Goal: Task Accomplishment & Management: Manage account settings

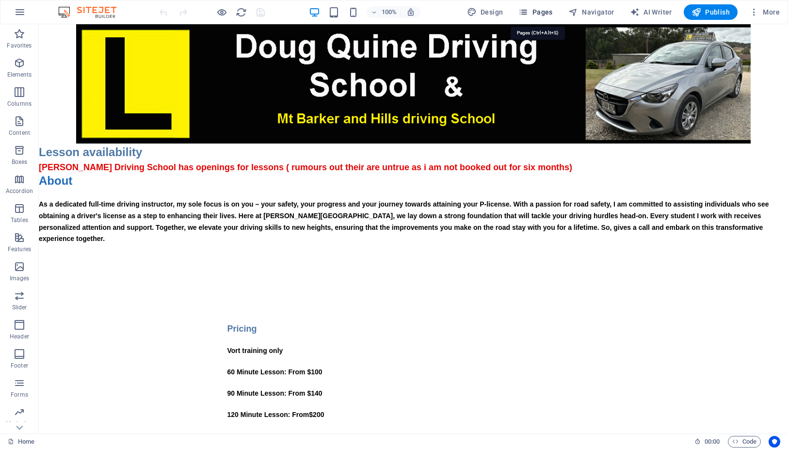
click at [542, 9] on span "Pages" at bounding box center [536, 12] width 34 height 10
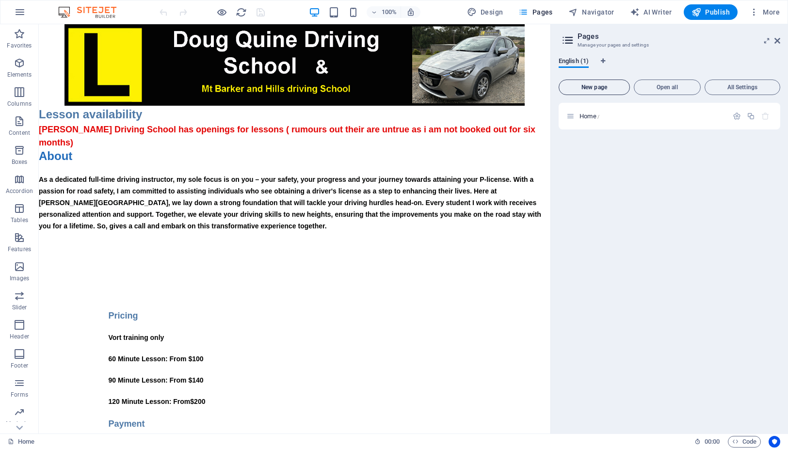
click at [594, 87] on span "New page" at bounding box center [594, 87] width 63 height 6
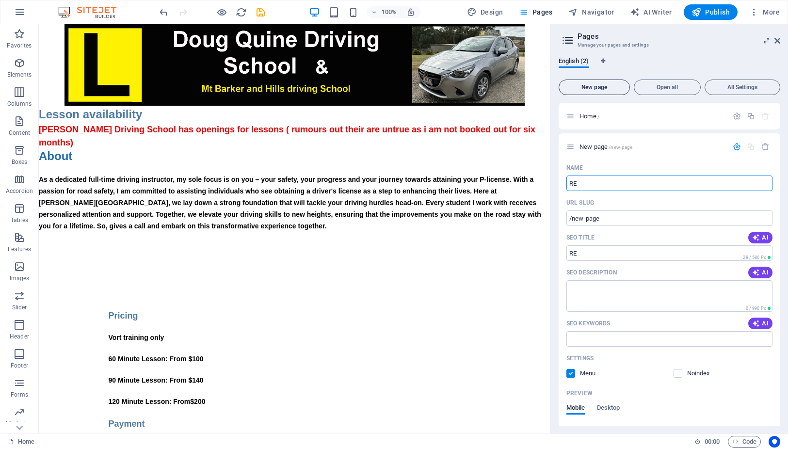
type input "RE"
type input "/re"
type input "REVE"
type input "/rev"
type input "REVE"
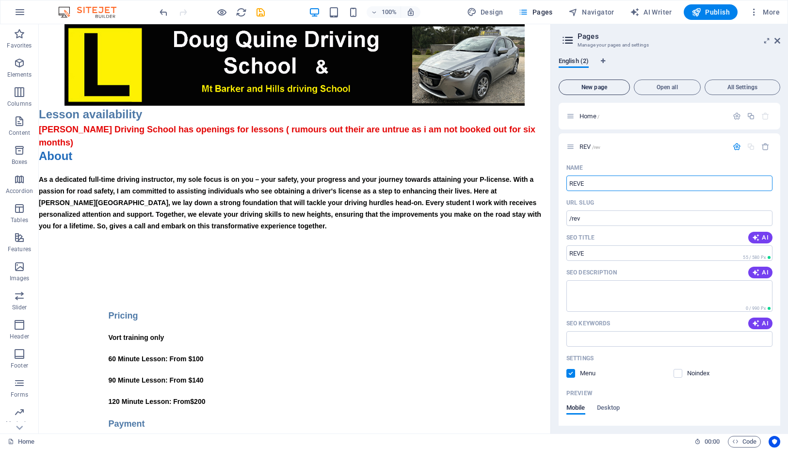
type input "/reve"
type input "REVEI"
type input "/revei"
type input "REVEIWS"
type input "/reveiws"
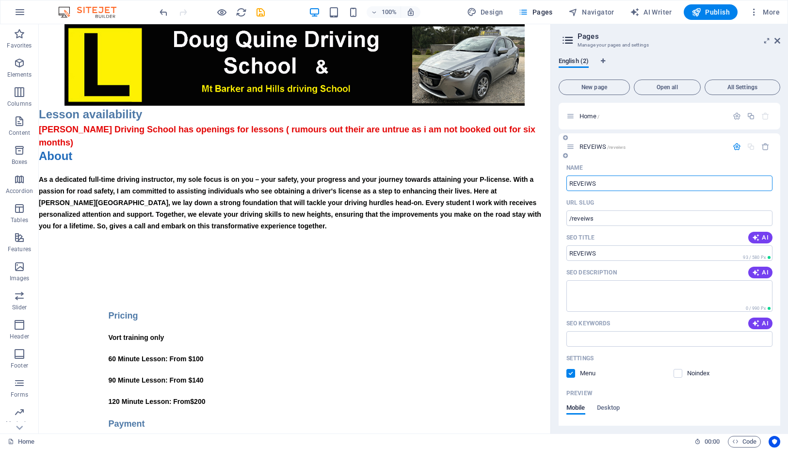
scroll to position [76, 0]
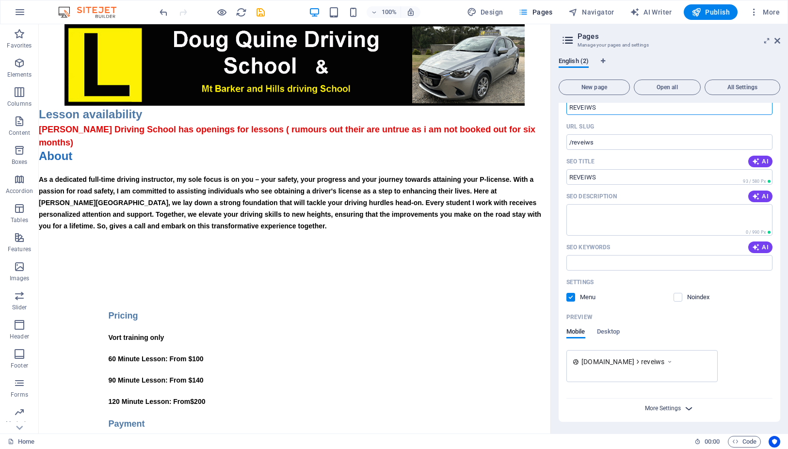
type input "REVEIWS"
click at [671, 408] on span "More Settings" at bounding box center [663, 408] width 36 height 7
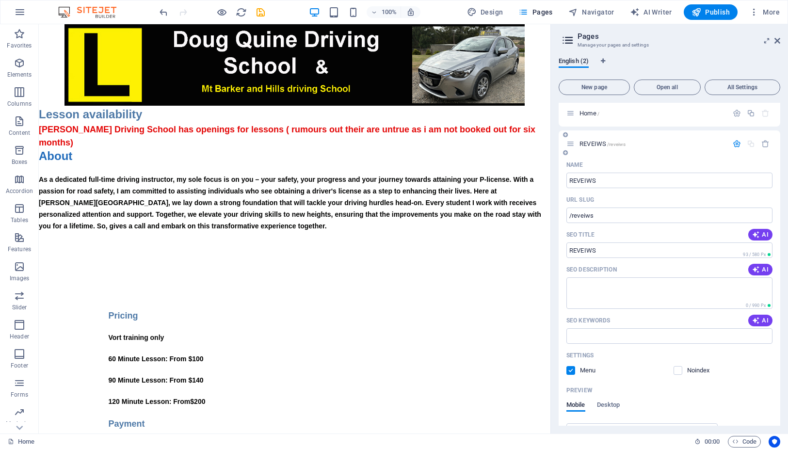
scroll to position [0, 0]
click at [767, 38] on icon at bounding box center [767, 41] width 0 height 8
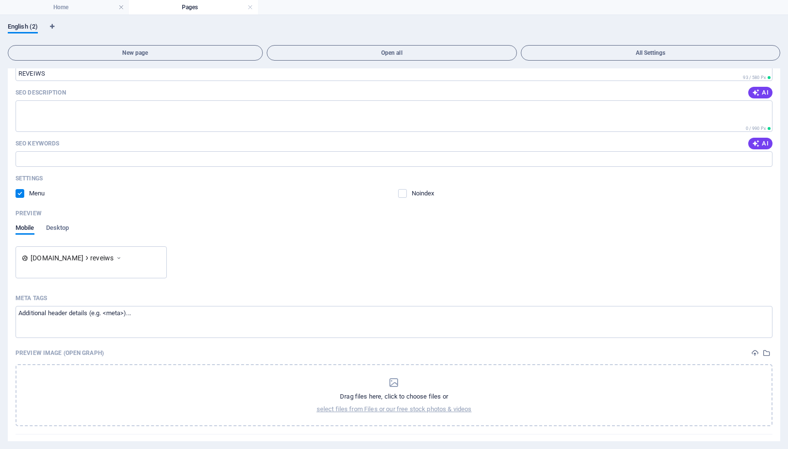
scroll to position [166, 0]
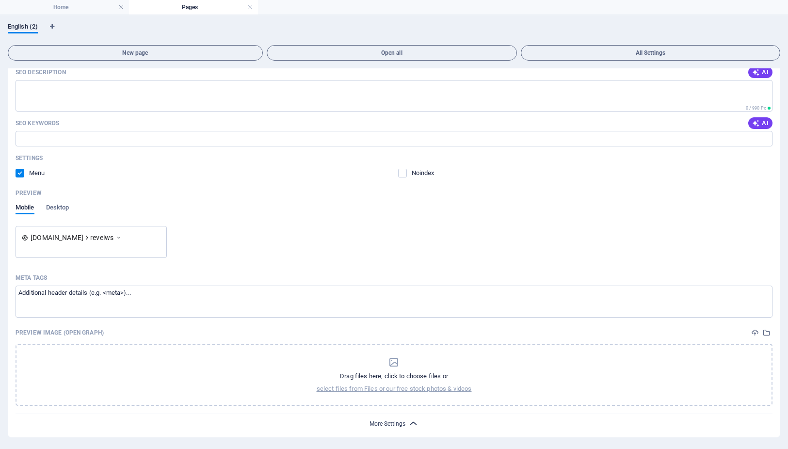
click at [396, 426] on span "More Settings" at bounding box center [388, 424] width 36 height 7
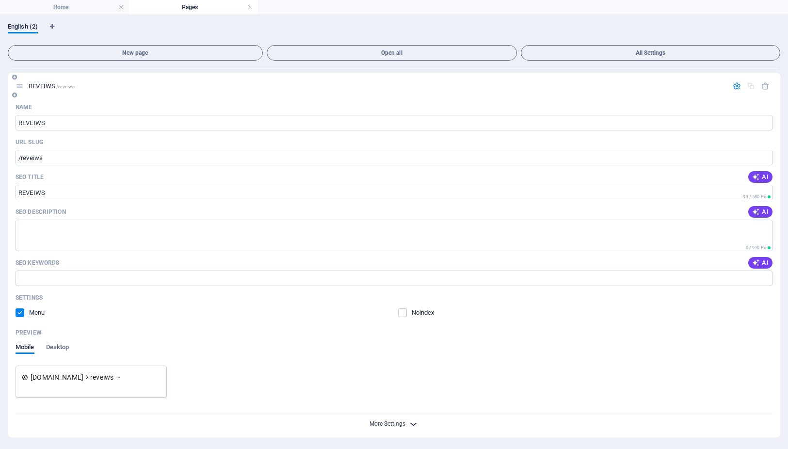
scroll to position [26, 0]
click at [396, 426] on span "More Settings" at bounding box center [388, 424] width 36 height 7
click at [398, 52] on span "Open all" at bounding box center [392, 53] width 242 height 6
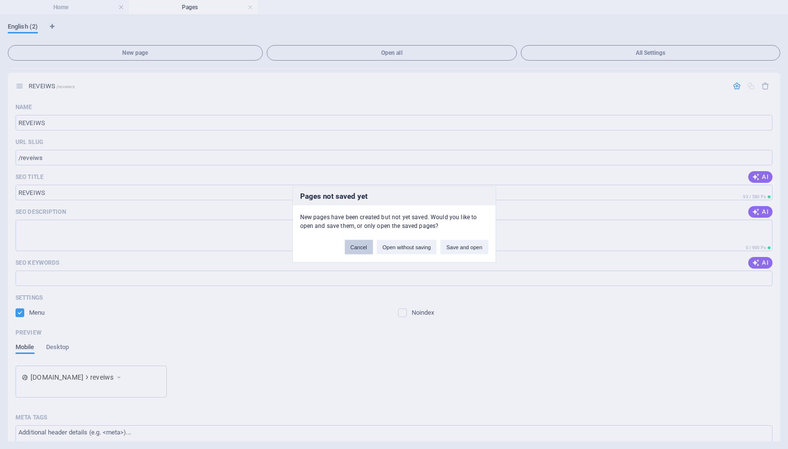
click at [357, 247] on button "Cancel" at bounding box center [359, 247] width 28 height 15
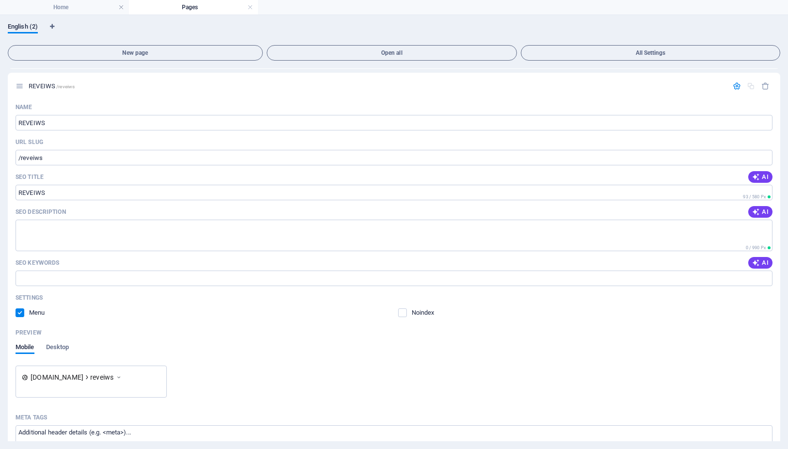
click at [222, 5] on h4 "Pages" at bounding box center [193, 7] width 129 height 11
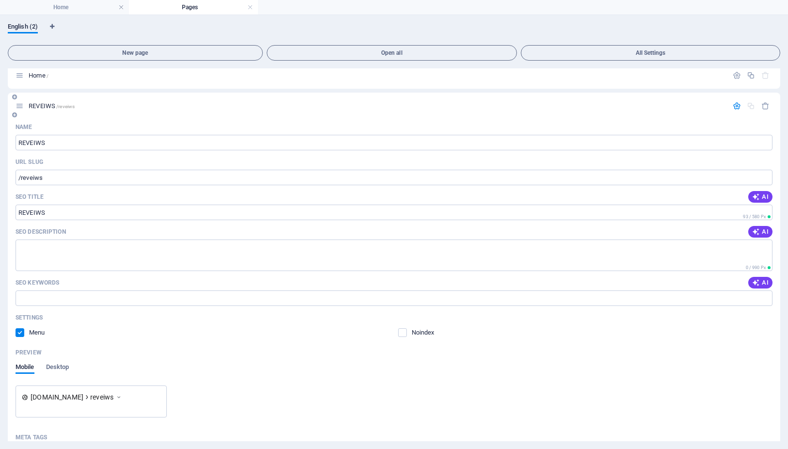
scroll to position [0, 0]
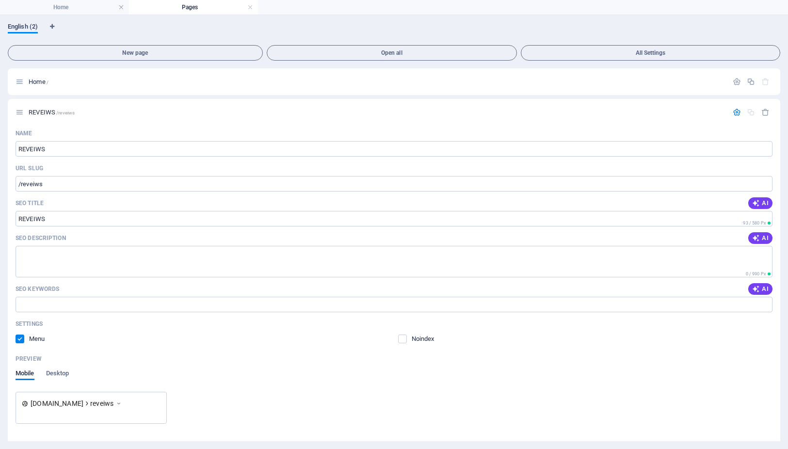
click at [30, 26] on span "English (2)" at bounding box center [23, 28] width 30 height 14
click at [53, 24] on icon "Language Tabs" at bounding box center [52, 27] width 4 height 6
select select "41"
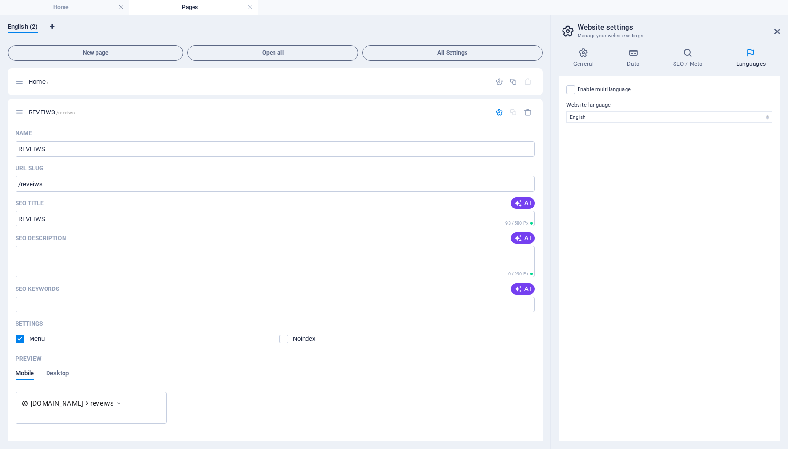
click at [53, 24] on icon "Language Tabs" at bounding box center [52, 27] width 4 height 6
click at [497, 80] on icon "button" at bounding box center [499, 82] width 8 height 8
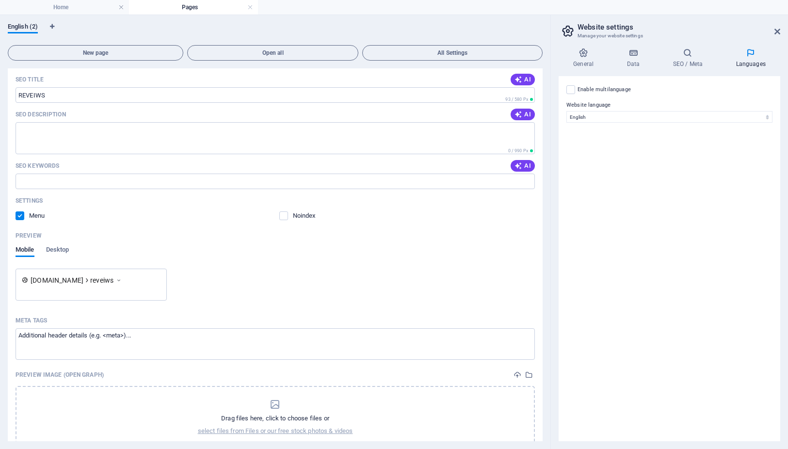
scroll to position [541, 0]
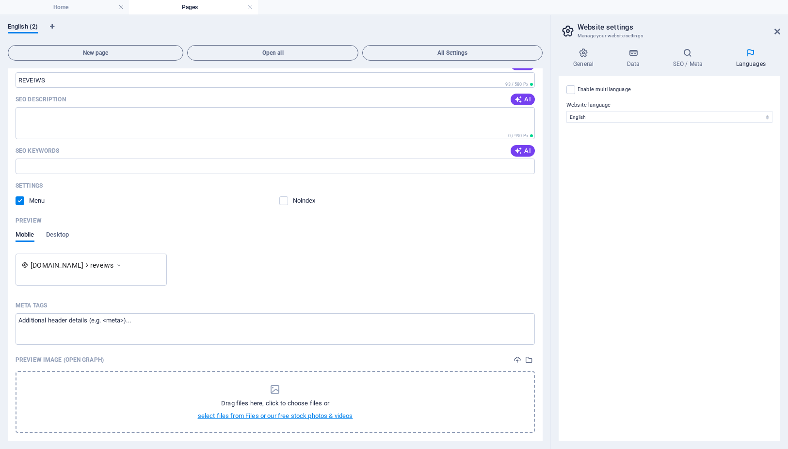
click at [285, 412] on p "select files from Files or our free stock photos & videos" at bounding box center [275, 416] width 155 height 9
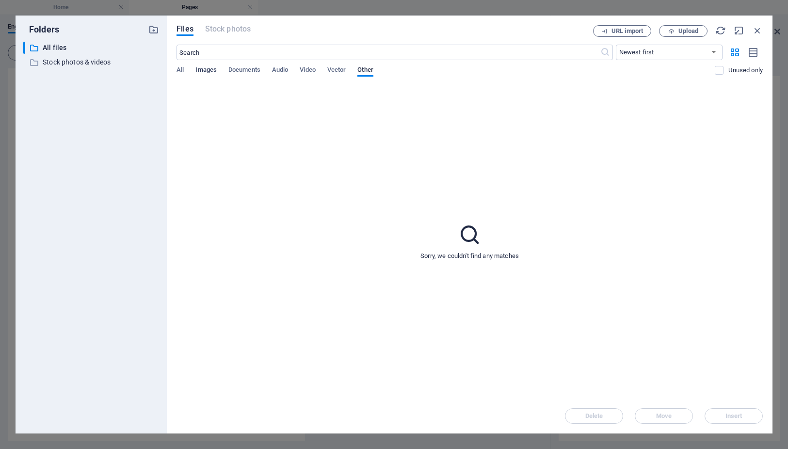
click at [203, 69] on span "Images" at bounding box center [206, 71] width 21 height 14
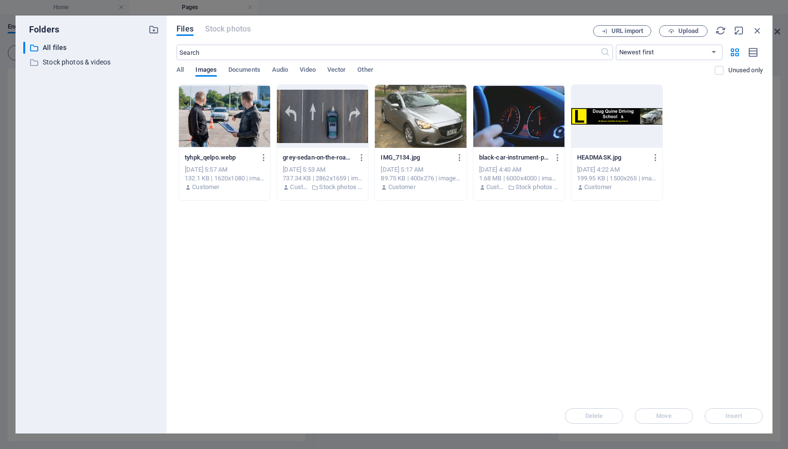
click at [420, 134] on div at bounding box center [420, 116] width 91 height 63
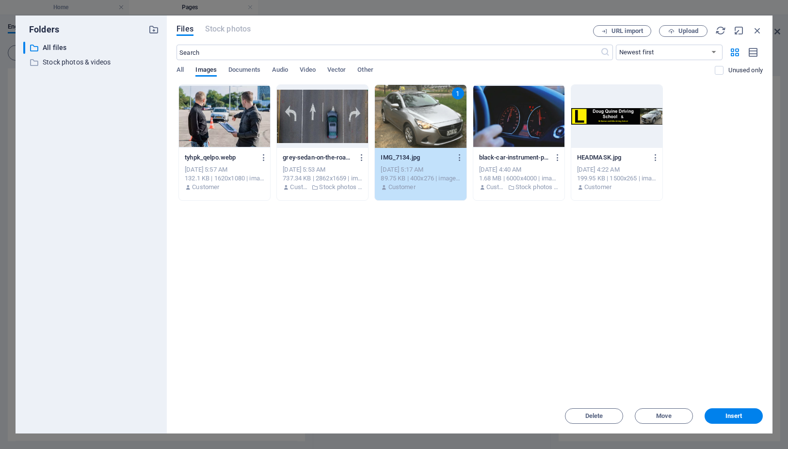
click at [420, 134] on div "1" at bounding box center [420, 116] width 91 height 63
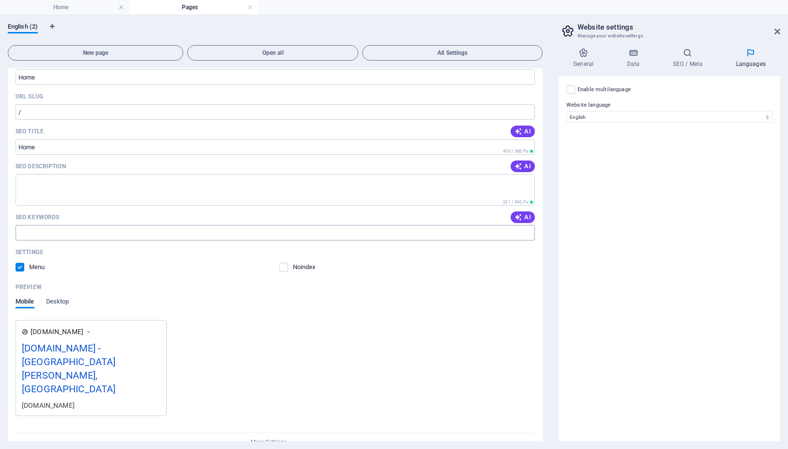
scroll to position [0, 0]
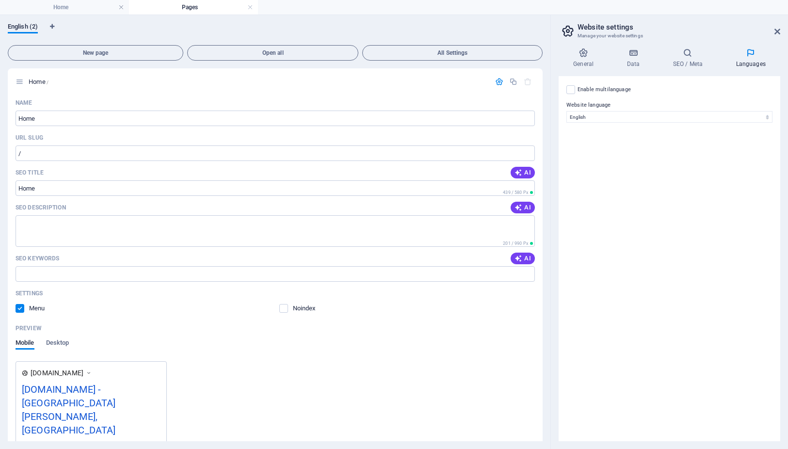
click at [670, 263] on div "Enable multilanguage To disable multilanguage delete all languages until only o…" at bounding box center [670, 258] width 222 height 365
click at [631, 59] on h4 "Data" at bounding box center [635, 58] width 46 height 20
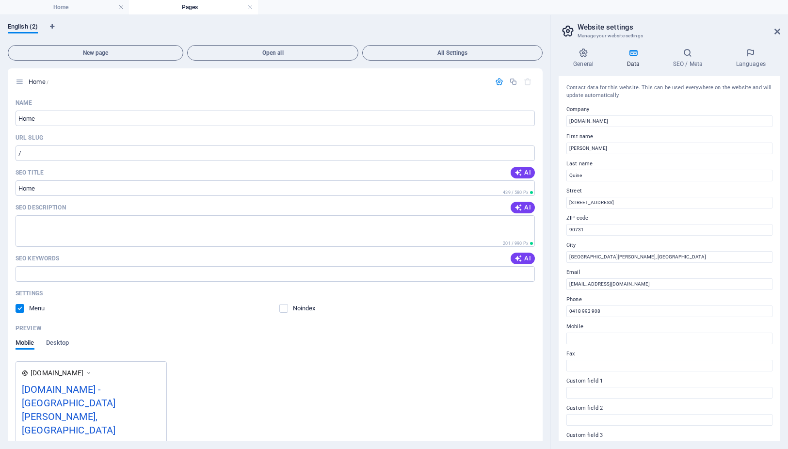
click at [631, 59] on h4 "Data" at bounding box center [635, 58] width 46 height 20
drag, startPoint x: 4, startPoint y: 65, endPoint x: 148, endPoint y: 143, distance: 163.3
click at [148, 143] on div "URL SLUG" at bounding box center [276, 138] width 520 height 16
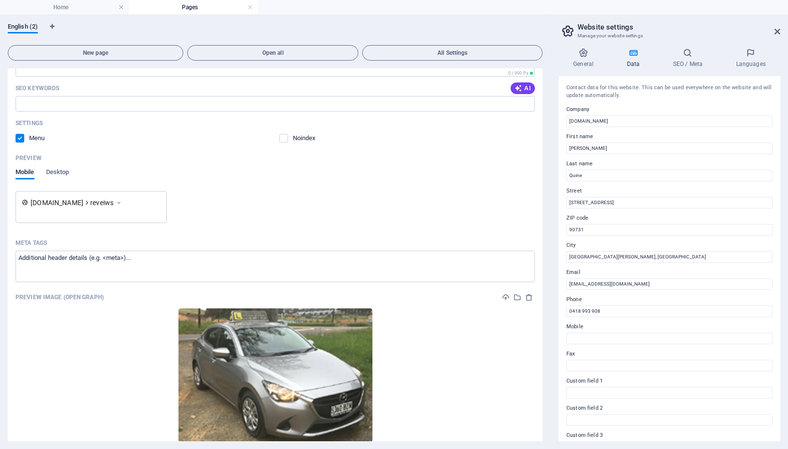
scroll to position [613, 0]
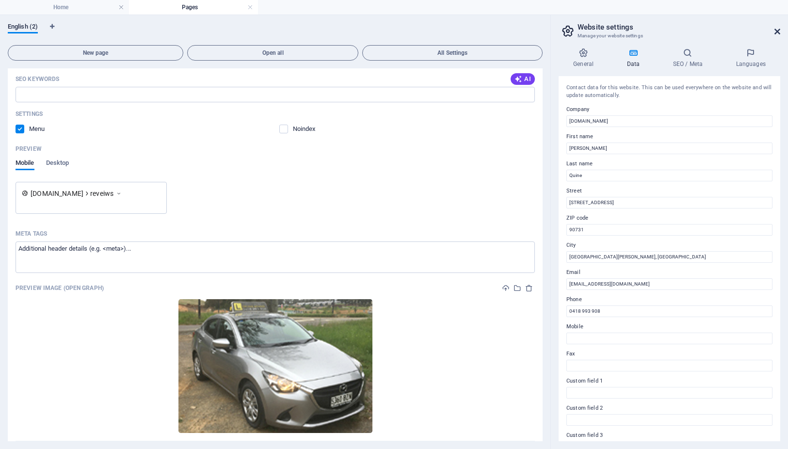
click at [776, 30] on icon at bounding box center [778, 32] width 6 height 8
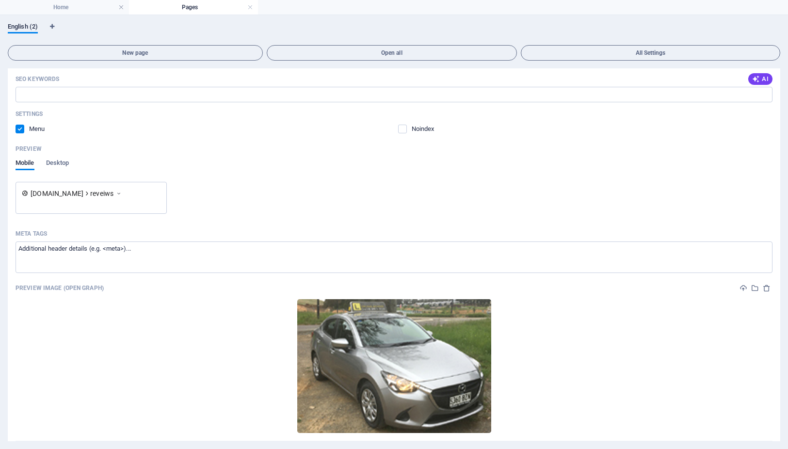
click at [776, 30] on div "English (2)" at bounding box center [394, 32] width 773 height 18
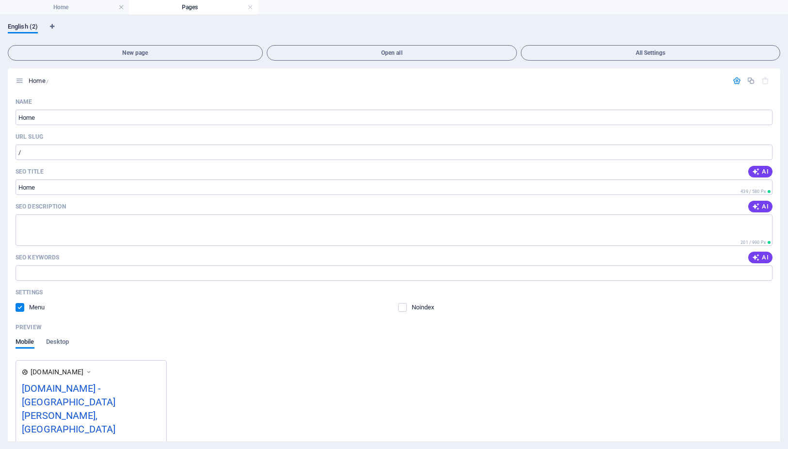
scroll to position [0, 0]
click at [150, 53] on span "New page" at bounding box center [135, 53] width 246 height 6
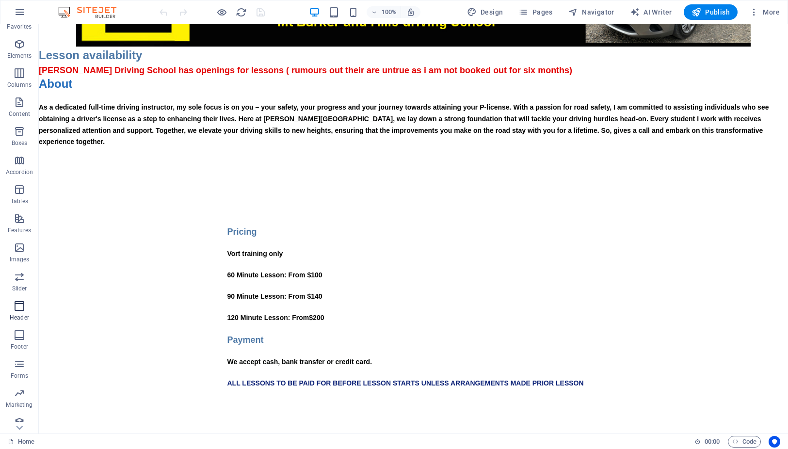
scroll to position [27, 0]
click at [17, 386] on icon "button" at bounding box center [20, 385] width 12 height 12
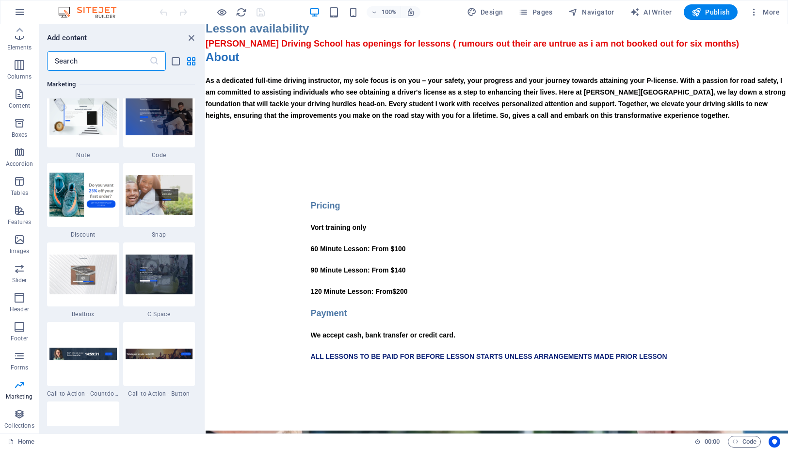
scroll to position [8486, 0]
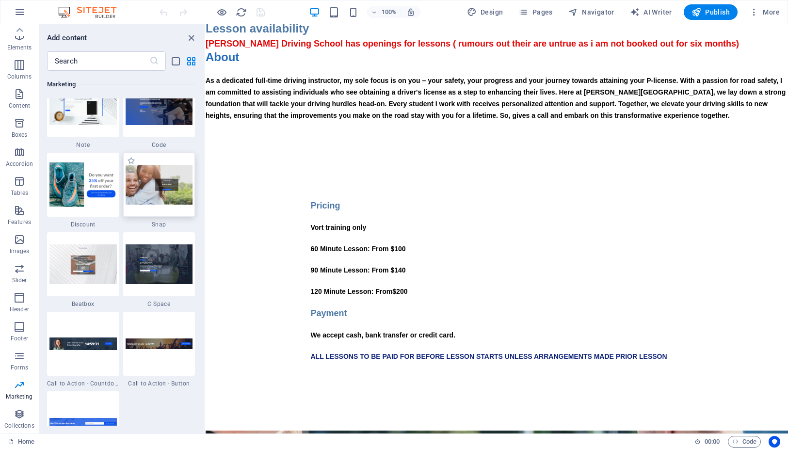
click at [156, 203] on img at bounding box center [159, 184] width 67 height 39
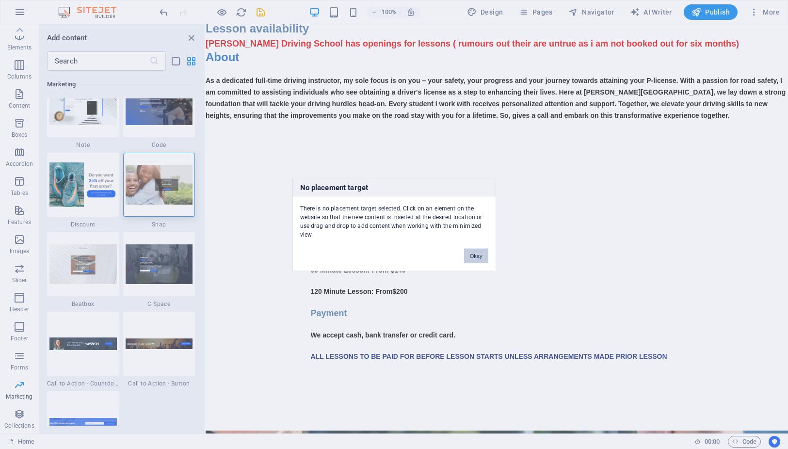
click at [477, 258] on button "Okay" at bounding box center [476, 256] width 24 height 15
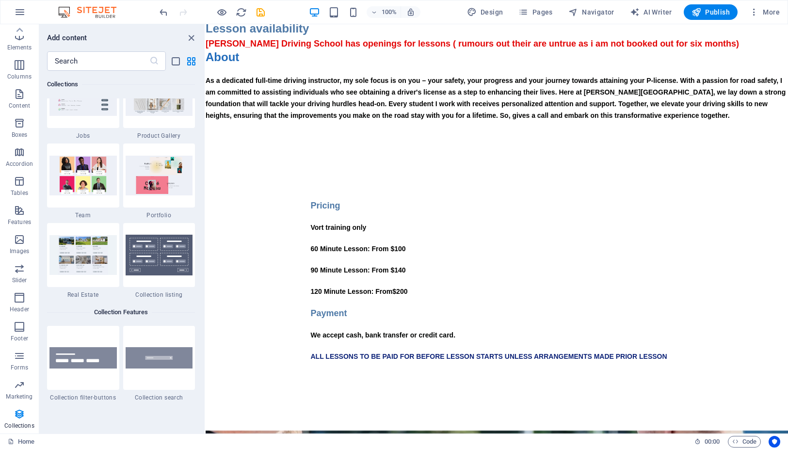
scroll to position [9068, 0]
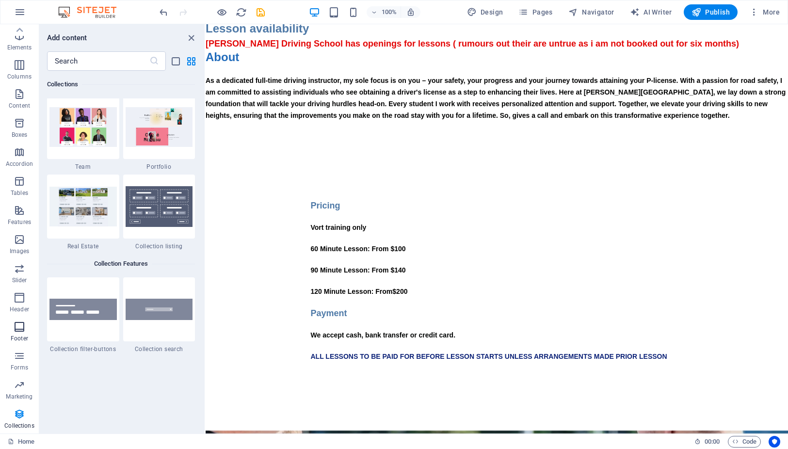
click at [20, 334] on span "Footer" at bounding box center [19, 332] width 39 height 23
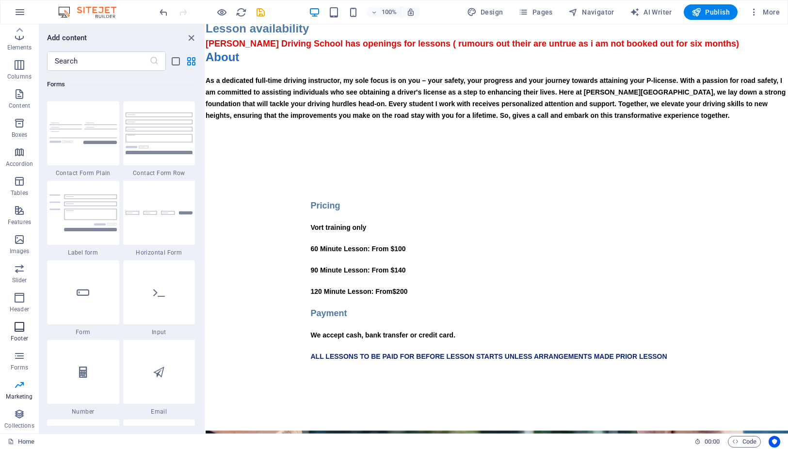
scroll to position [6424, 0]
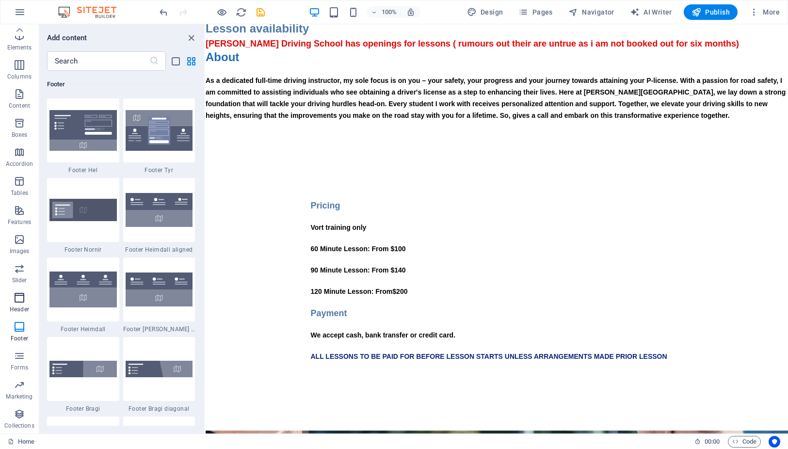
click at [15, 299] on icon "button" at bounding box center [20, 298] width 12 height 12
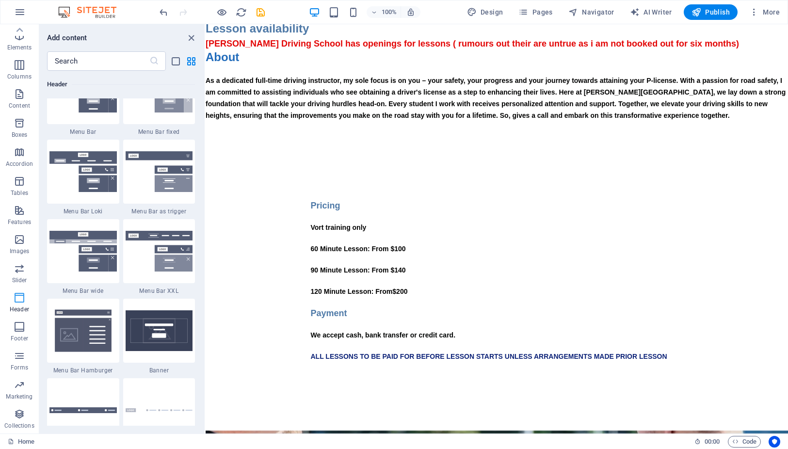
scroll to position [5843, 0]
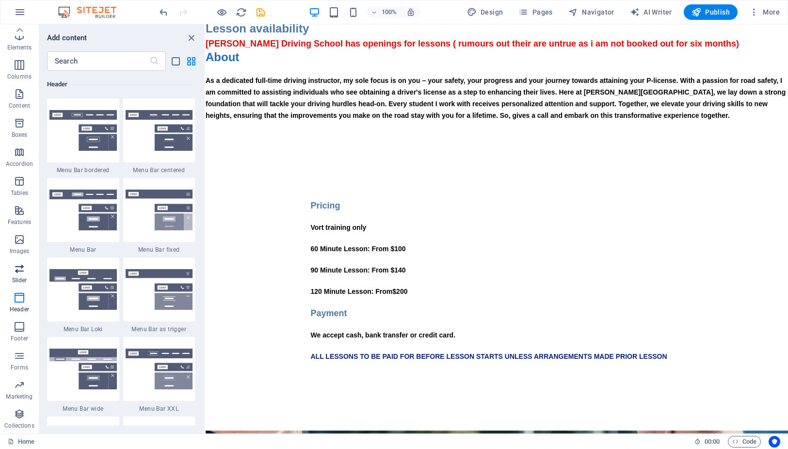
click at [20, 267] on icon "button" at bounding box center [20, 269] width 12 height 12
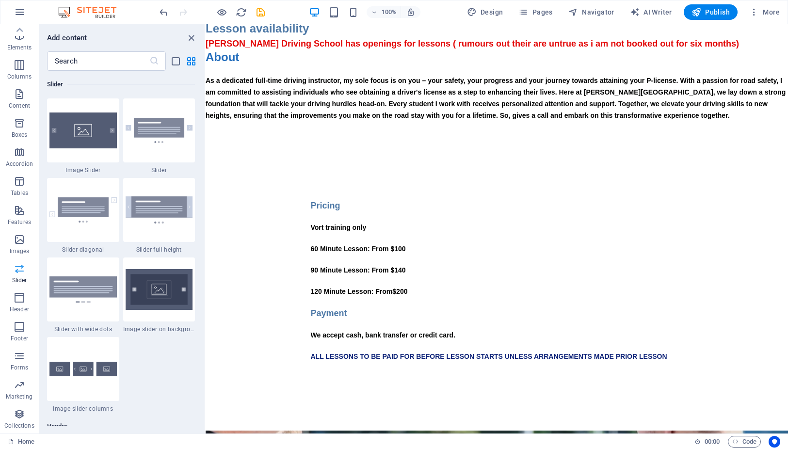
scroll to position [5501, 0]
click at [20, 242] on icon "button" at bounding box center [20, 240] width 12 height 12
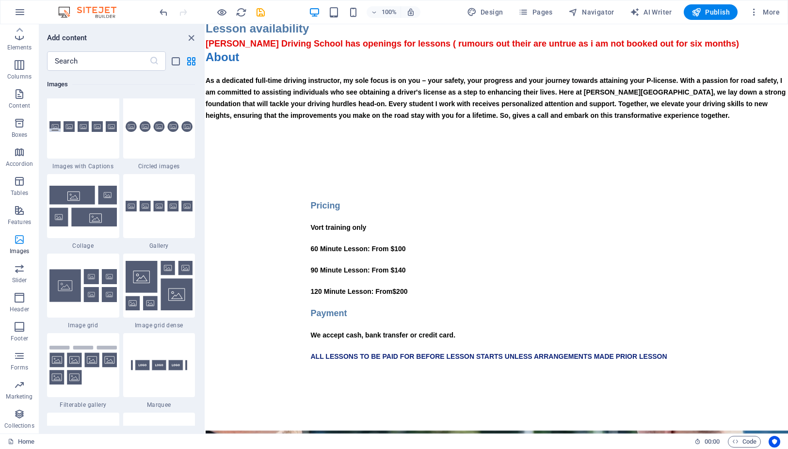
scroll to position [4920, 0]
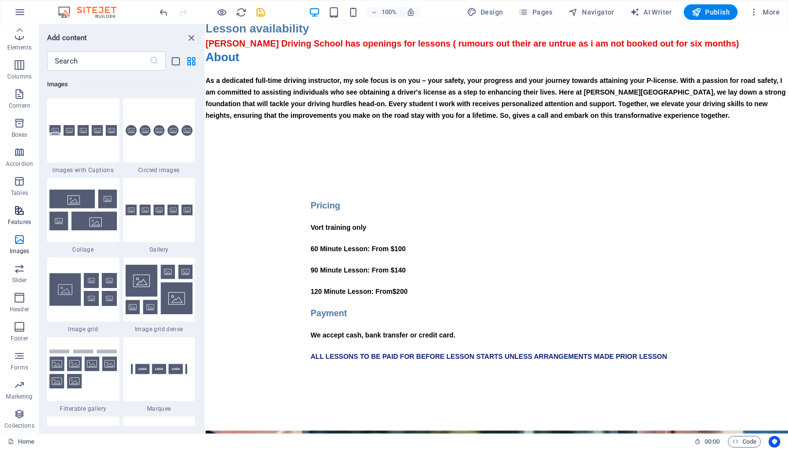
click at [20, 218] on p "Features" at bounding box center [19, 222] width 23 height 8
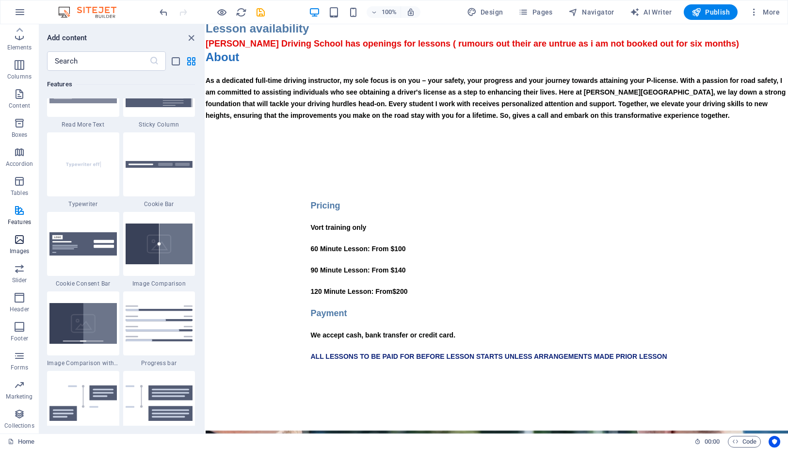
scroll to position [3782, 0]
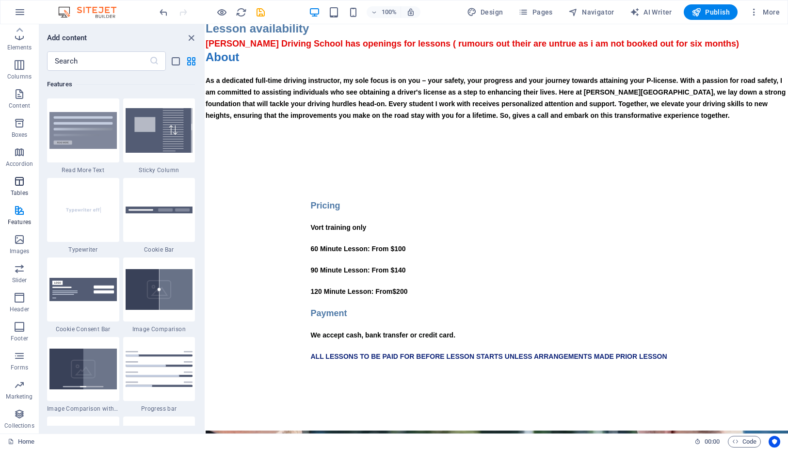
click at [21, 176] on button "Tables" at bounding box center [19, 186] width 39 height 29
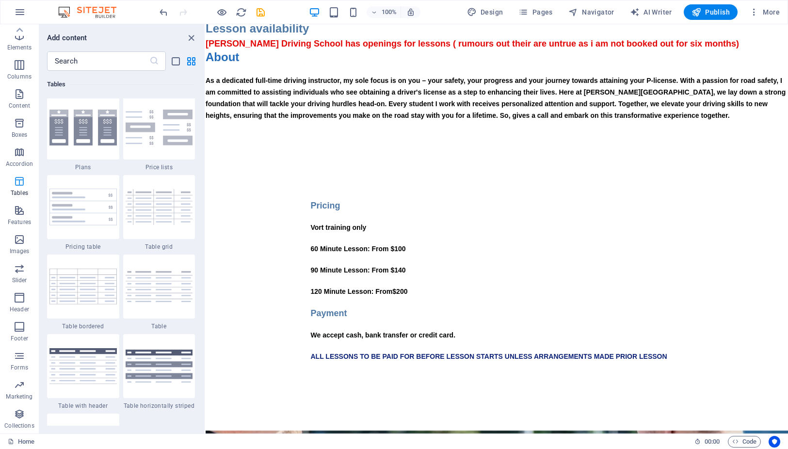
scroll to position [3361, 0]
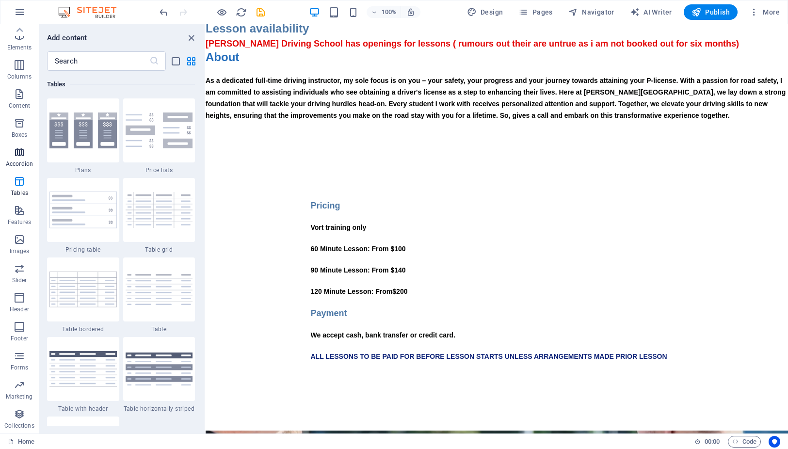
click at [19, 154] on icon "button" at bounding box center [20, 153] width 12 height 12
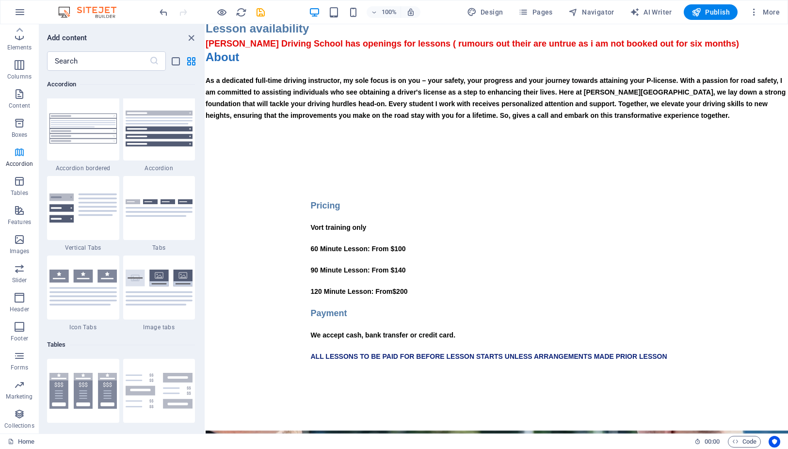
scroll to position [3098, 0]
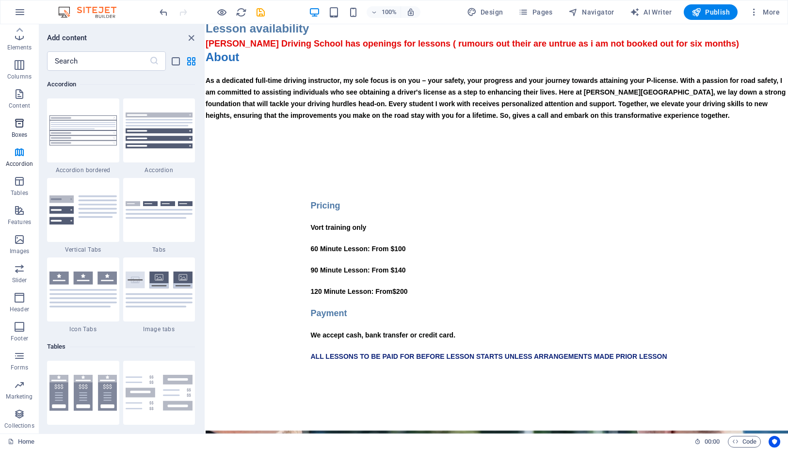
click at [17, 133] on p "Boxes" at bounding box center [20, 135] width 16 height 8
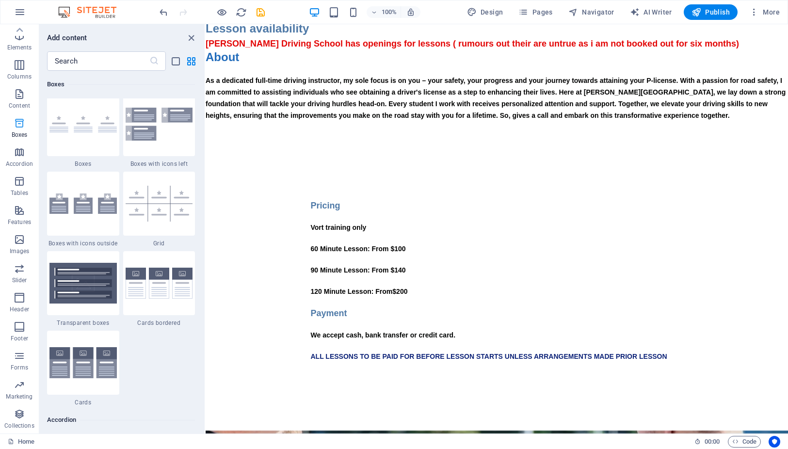
scroll to position [2676, 0]
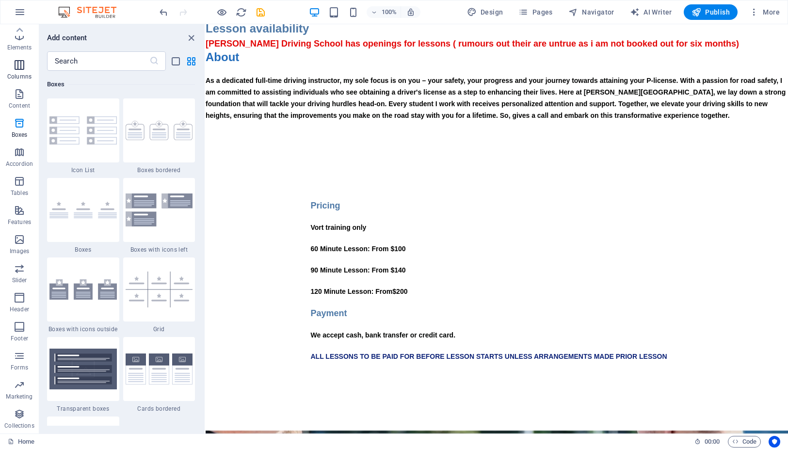
click at [16, 63] on icon "button" at bounding box center [20, 65] width 12 height 12
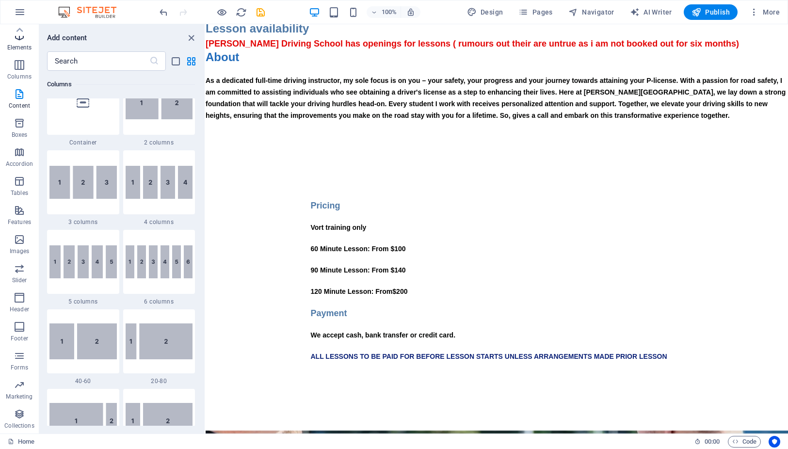
scroll to position [480, 0]
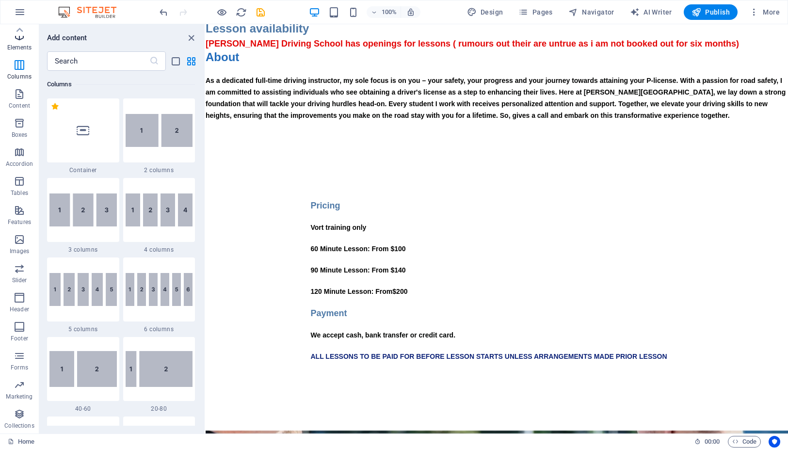
click at [16, 40] on icon "button" at bounding box center [20, 36] width 12 height 12
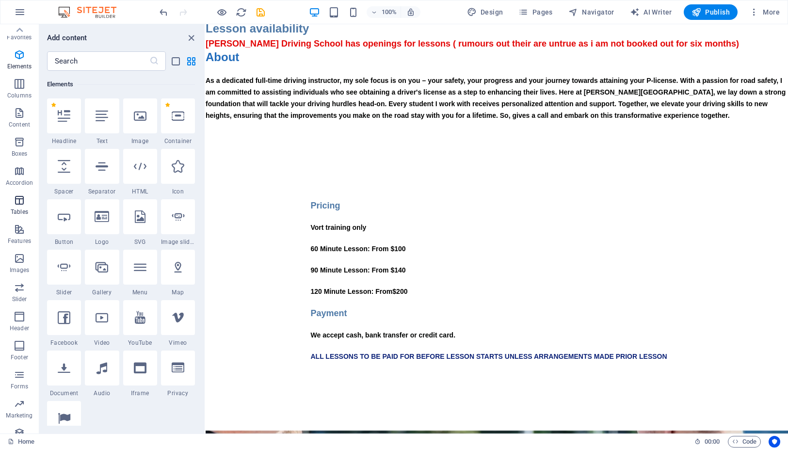
scroll to position [0, 0]
click at [15, 35] on icon "button" at bounding box center [20, 34] width 12 height 12
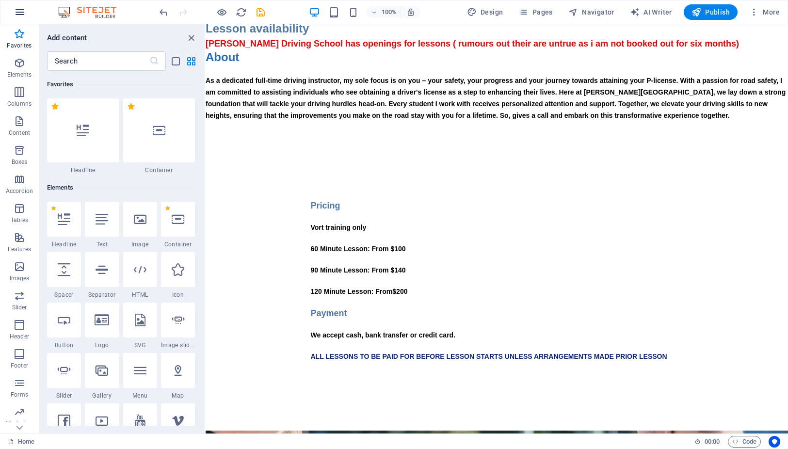
click at [20, 7] on icon "button" at bounding box center [20, 12] width 12 height 12
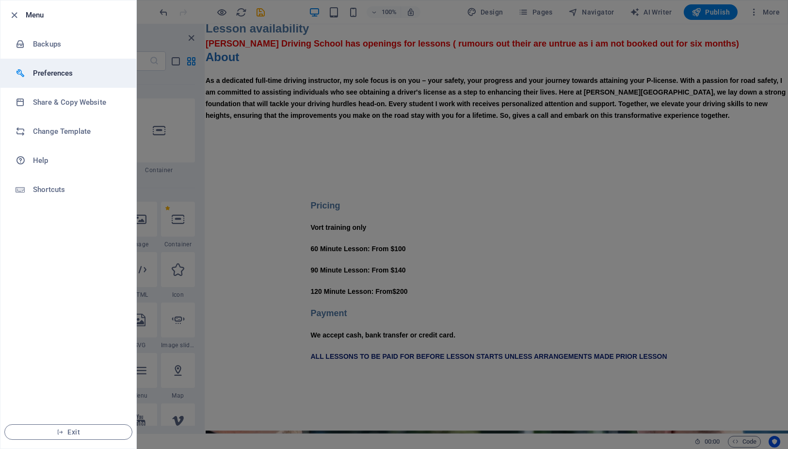
click at [58, 72] on h6 "Preferences" at bounding box center [78, 73] width 90 height 12
